Goal: Transaction & Acquisition: Purchase product/service

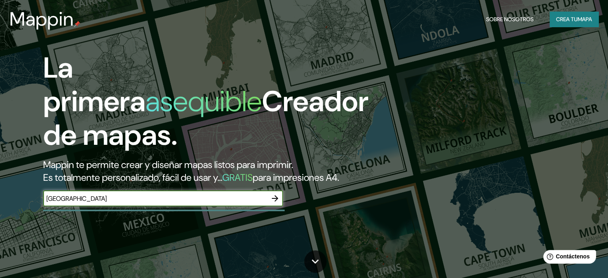
type input "[GEOGRAPHIC_DATA]"
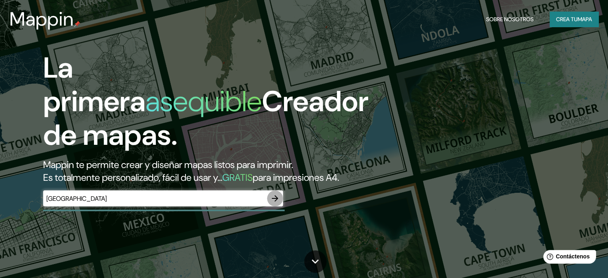
click at [275, 203] on icon "button" at bounding box center [275, 198] width 10 height 10
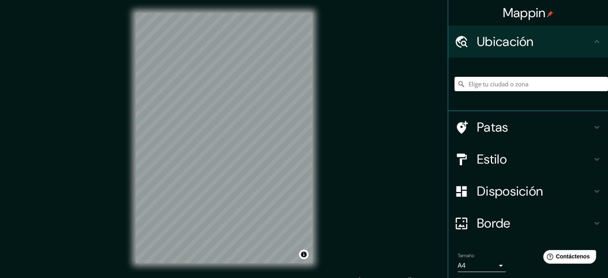
paste input "[GEOGRAPHIC_DATA]"
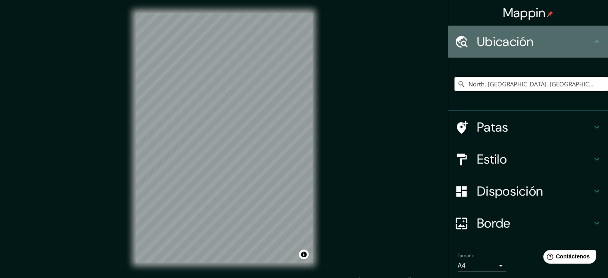
click at [592, 41] on icon at bounding box center [597, 42] width 10 height 10
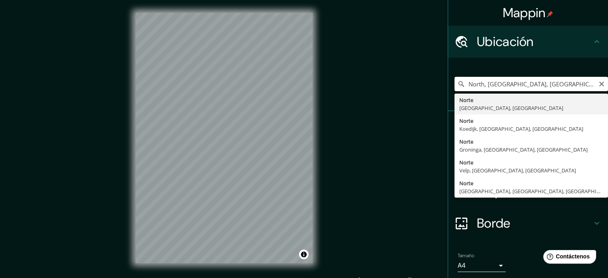
paste input "[GEOGRAPHIC_DATA]"
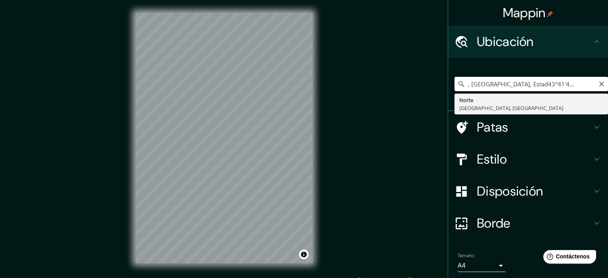
click at [598, 84] on input "North, [GEOGRAPHIC_DATA], Estad43°41'42"N 7°18'23"[GEOGRAPHIC_DATA]" at bounding box center [530, 84] width 153 height 14
type input "North, [GEOGRAPHIC_DATA], Estad43°41'42"N 7°18'23"[GEOGRAPHIC_DATA]"
click at [598, 84] on icon "Claro" at bounding box center [601, 84] width 6 height 6
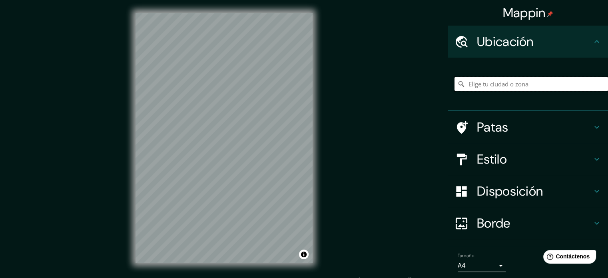
paste input "[GEOGRAPHIC_DATA]"
type input "[GEOGRAPHIC_DATA], [GEOGRAPHIC_DATA], [GEOGRAPHIC_DATA], [GEOGRAPHIC_DATA]"
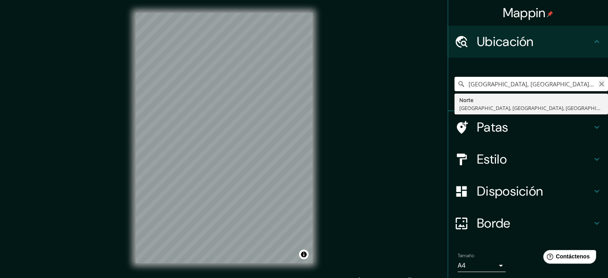
click at [598, 83] on icon "Claro" at bounding box center [601, 84] width 6 height 6
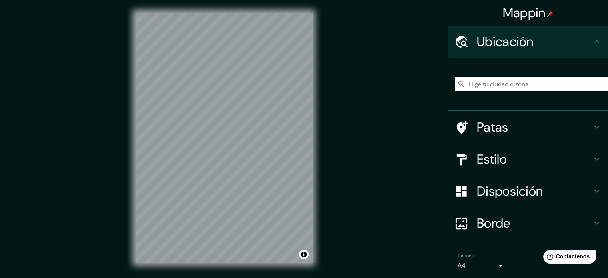
paste input "43.69494177111788, 7.306794189149922"
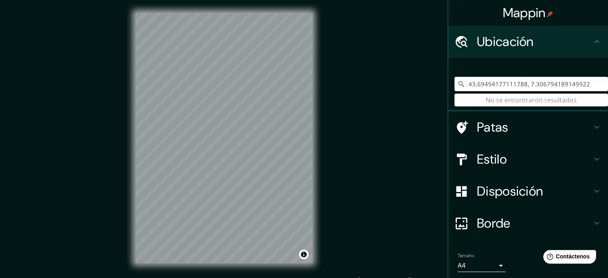
type input "43.69494177111788, 7.306794189149922"
click at [584, 120] on h4 "Patas" at bounding box center [534, 127] width 115 height 16
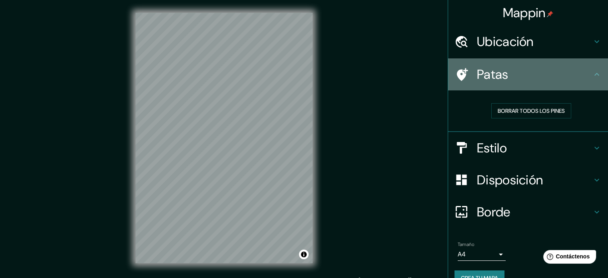
click at [592, 76] on icon at bounding box center [597, 75] width 10 height 10
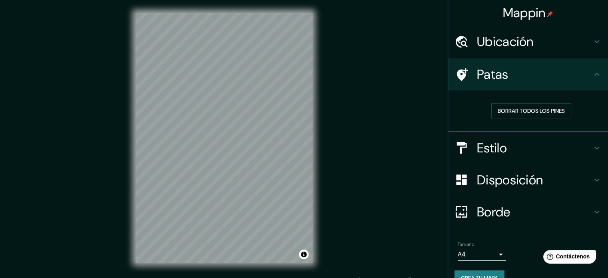
click at [582, 45] on h4 "Ubicación" at bounding box center [534, 42] width 115 height 16
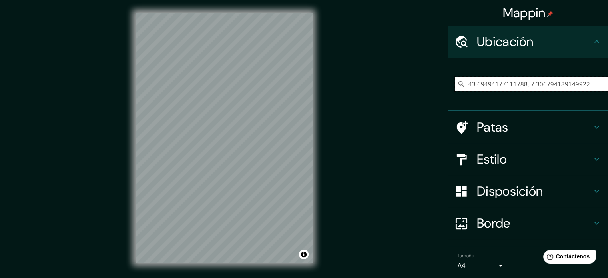
click at [580, 85] on input "43.69494177111788, 7.306794189149922" at bounding box center [530, 84] width 153 height 14
click at [580, 84] on input "43.69494177111788, 7.306794189149922" at bounding box center [530, 84] width 153 height 14
paste input "IMEV - Bâtiment d'Hébergement [PERSON_NAME]"
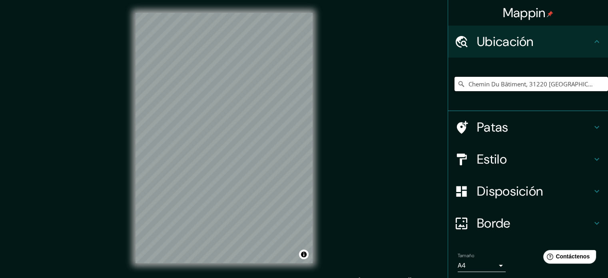
type input "Chemin Du Bâtiment, 31220 [GEOGRAPHIC_DATA], [GEOGRAPHIC_DATA]"
click at [598, 82] on icon "Claro" at bounding box center [601, 84] width 6 height 6
paste input "284 Chem. [GEOGRAPHIC_DATA], 06230 [GEOGRAPHIC_DATA], [GEOGRAPHIC_DATA]"
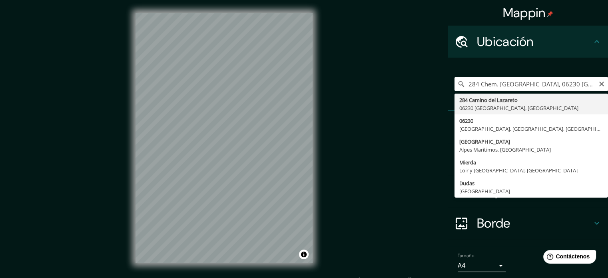
type input "[STREET_ADDRESS]"
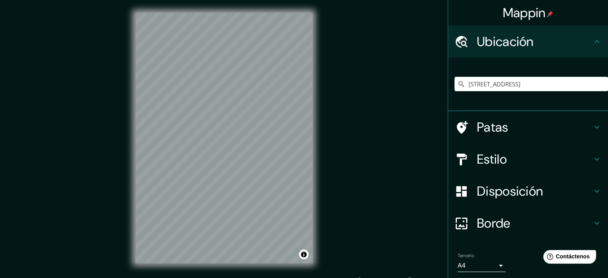
scroll to position [0, 0]
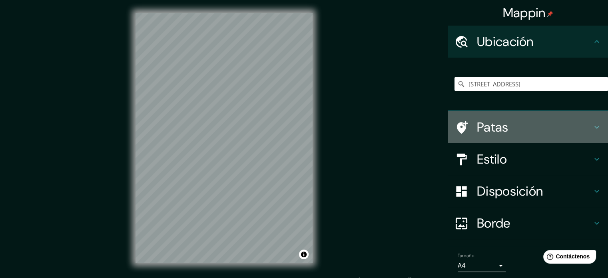
click at [592, 122] on icon at bounding box center [597, 127] width 10 height 10
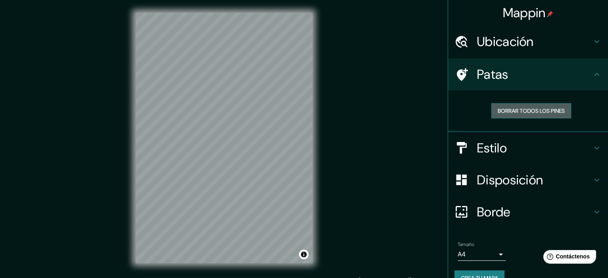
click at [539, 108] on font "Borrar todos los pines" at bounding box center [531, 110] width 67 height 7
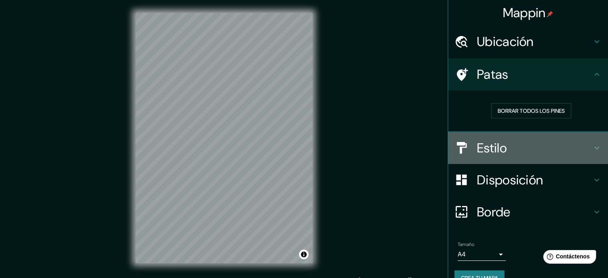
click at [594, 148] on icon at bounding box center [596, 147] width 5 height 3
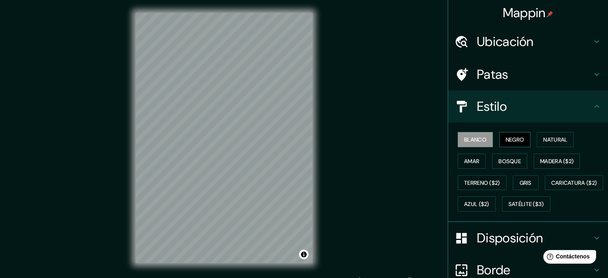
click at [506, 139] on font "Negro" at bounding box center [515, 139] width 19 height 7
click at [543, 134] on font "Natural" at bounding box center [555, 139] width 24 height 10
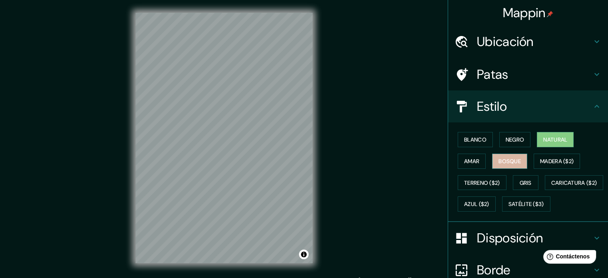
click at [492, 160] on button "Bosque" at bounding box center [509, 160] width 35 height 15
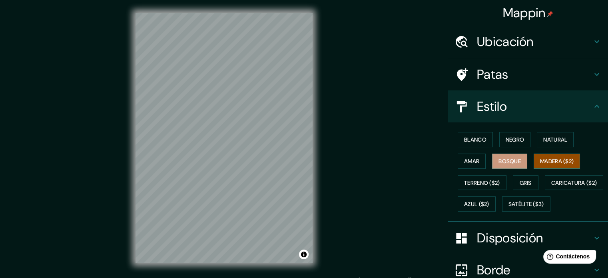
click at [550, 163] on font "Madera ($2)" at bounding box center [557, 160] width 34 height 7
click at [482, 138] on button "Blanco" at bounding box center [475, 139] width 35 height 15
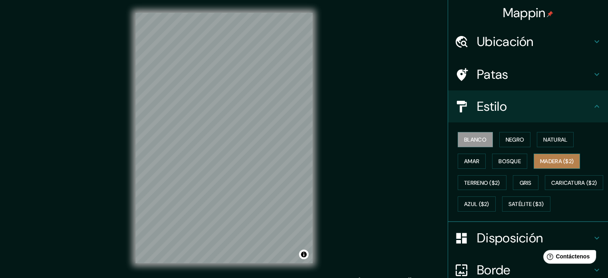
click at [554, 159] on font "Madera ($2)" at bounding box center [557, 160] width 34 height 7
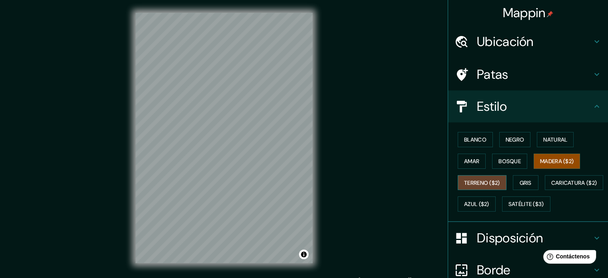
click at [487, 183] on font "Terreno ($2)" at bounding box center [482, 182] width 36 height 7
click at [489, 202] on font "Azul ($2)" at bounding box center [476, 204] width 25 height 7
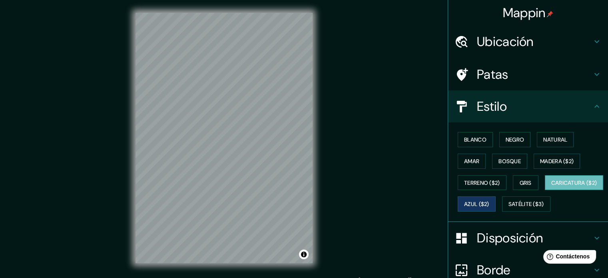
click at [551, 186] on font "Caricatura ($2)" at bounding box center [574, 182] width 46 height 7
click at [508, 208] on font "Satélite ($3)" at bounding box center [526, 204] width 36 height 7
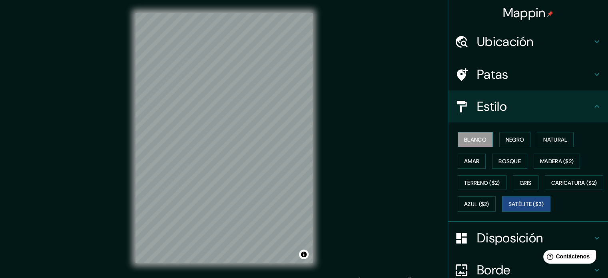
click at [478, 137] on font "Blanco" at bounding box center [475, 139] width 22 height 7
click at [534, 159] on button "Madera ($2)" at bounding box center [557, 160] width 46 height 15
